Goal: Task Accomplishment & Management: Use online tool/utility

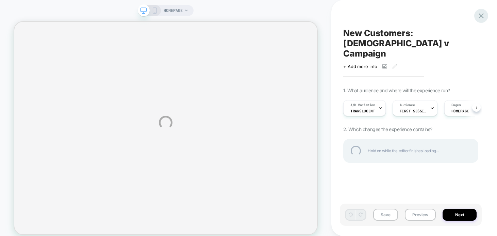
click at [484, 16] on div at bounding box center [482, 16] width 14 height 14
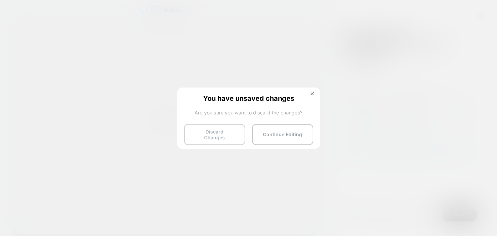
click at [226, 138] on button "Discard Changes" at bounding box center [214, 134] width 61 height 21
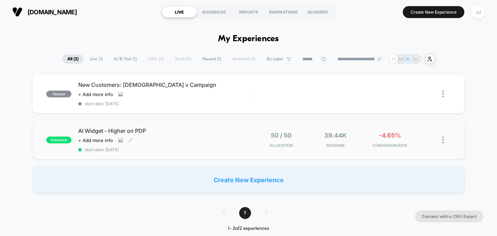
click at [189, 140] on div "Click to view images Click to edit experience details + Add more info" at bounding box center [137, 140] width 119 height 5
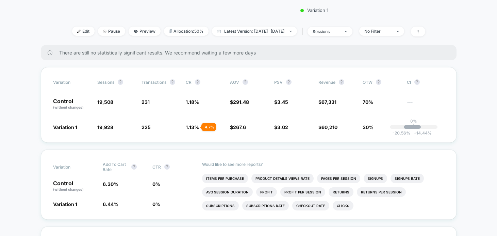
scroll to position [189, 0]
